Goal: Navigation & Orientation: Find specific page/section

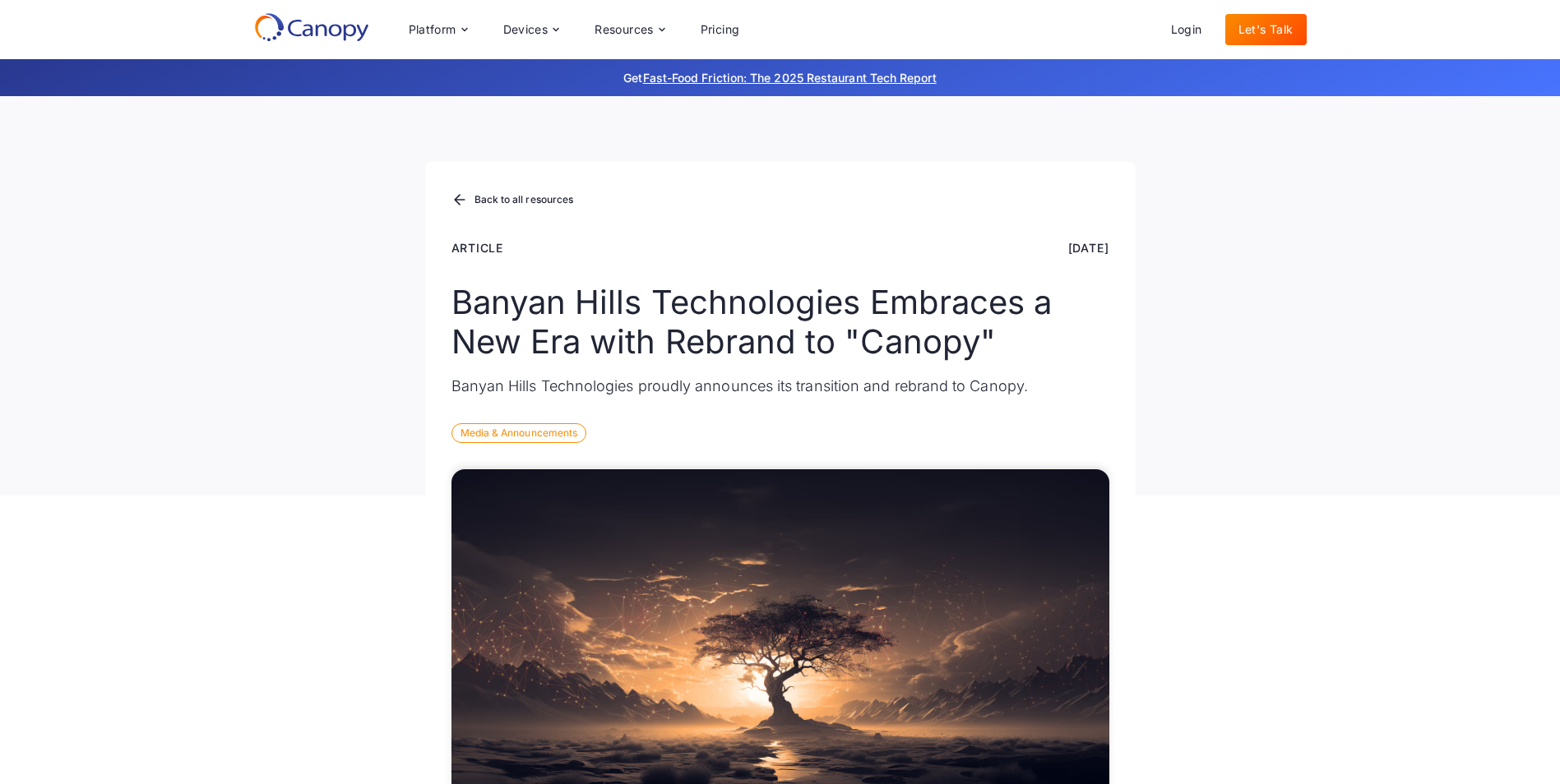
click at [298, 30] on icon at bounding box center [311, 27] width 115 height 30
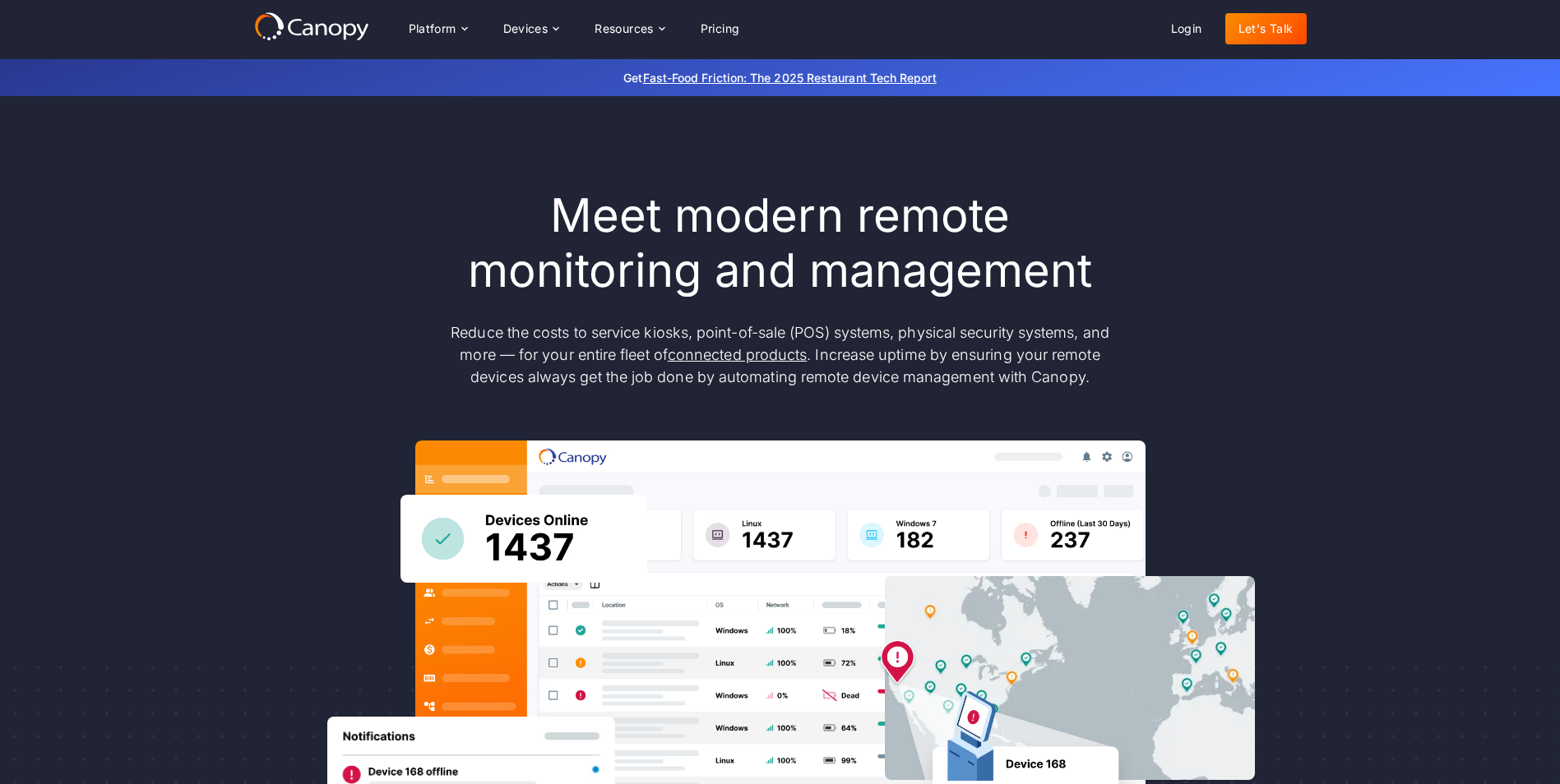
click at [335, 35] on icon at bounding box center [335, 30] width 13 height 12
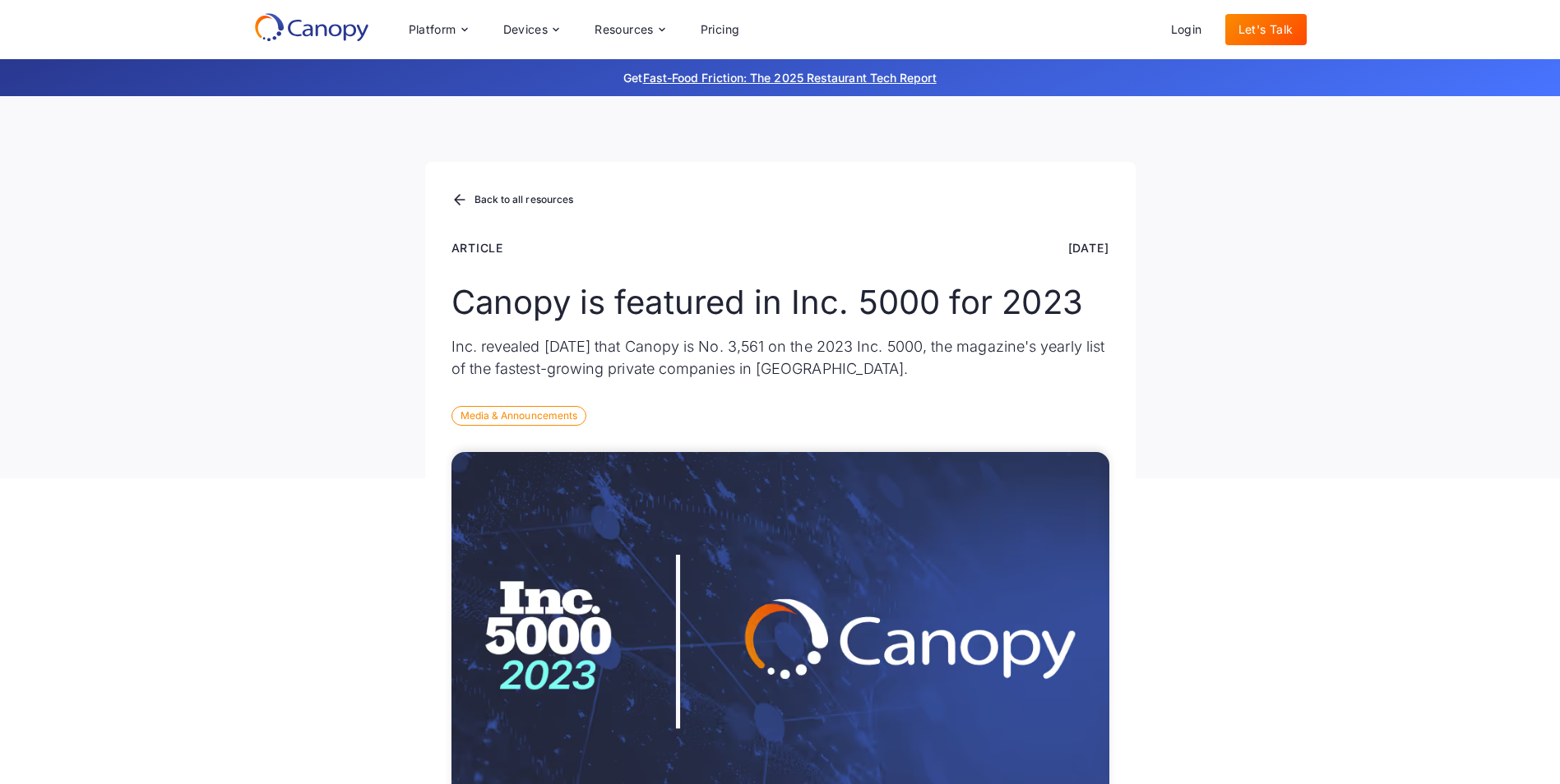
click at [526, 417] on div "Media & Announcements" at bounding box center [519, 416] width 135 height 19
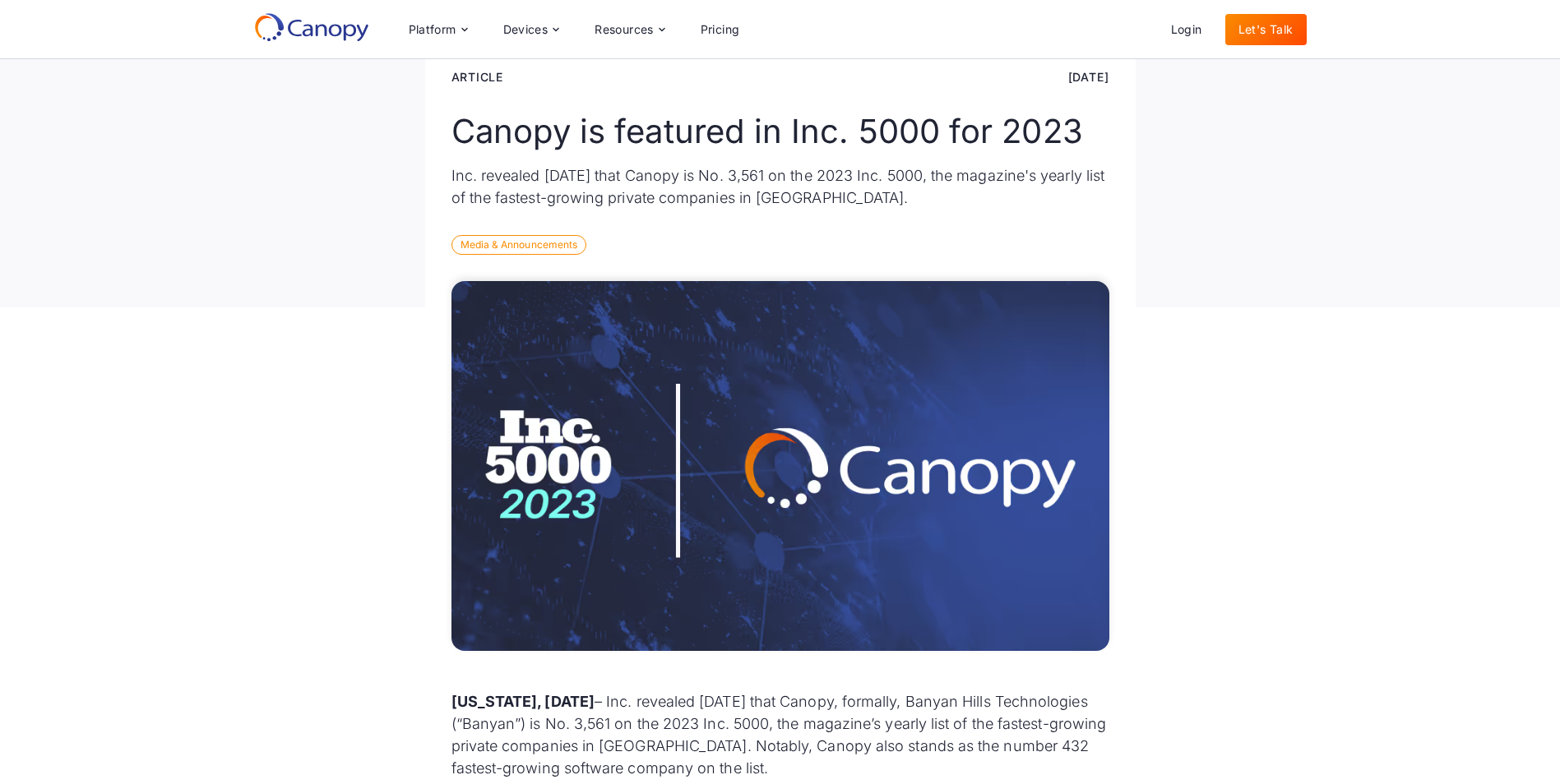
scroll to position [164, 0]
